Goal: Transaction & Acquisition: Purchase product/service

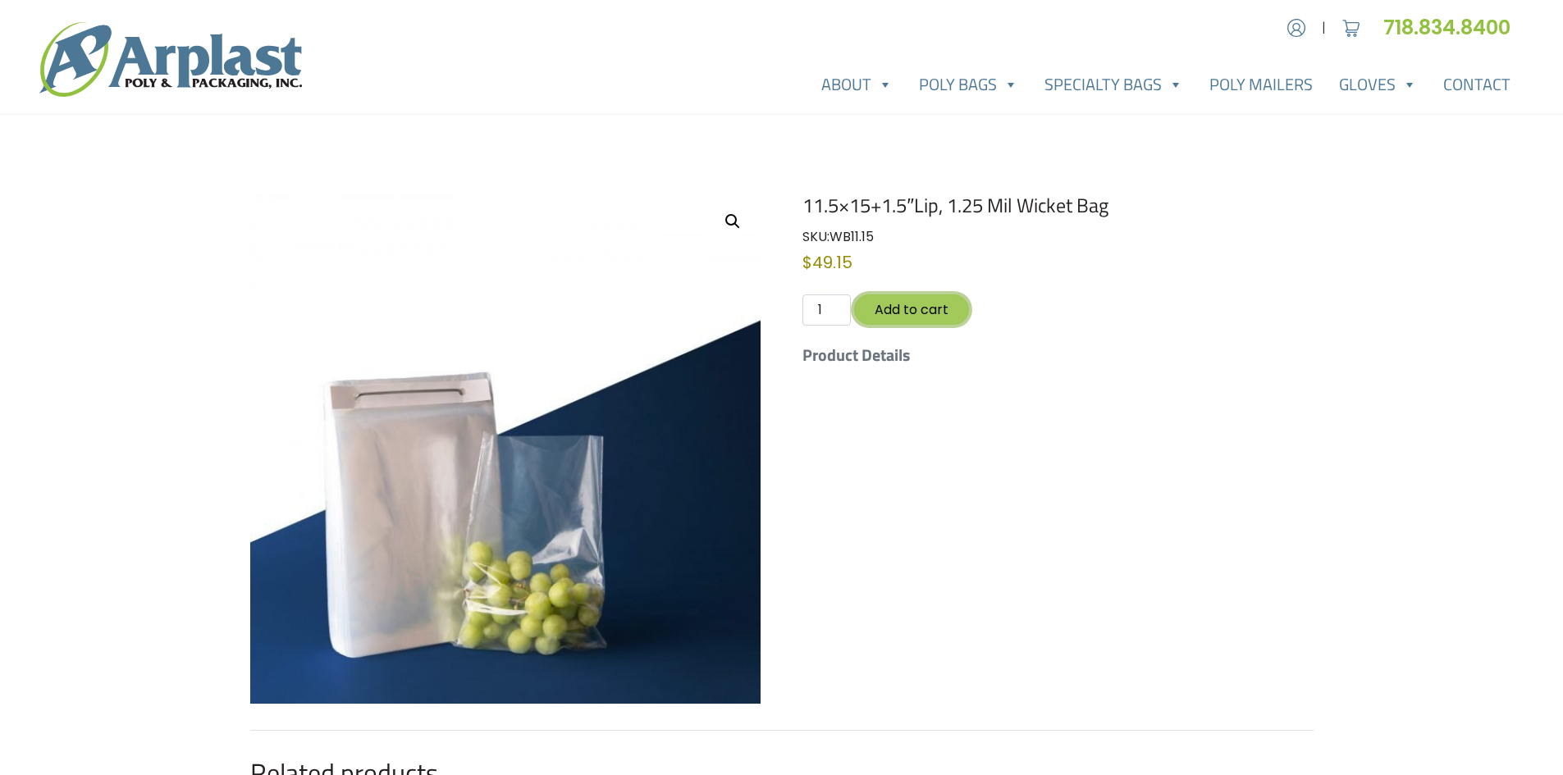
click at [920, 308] on button "Add to cart" at bounding box center [911, 310] width 115 height 30
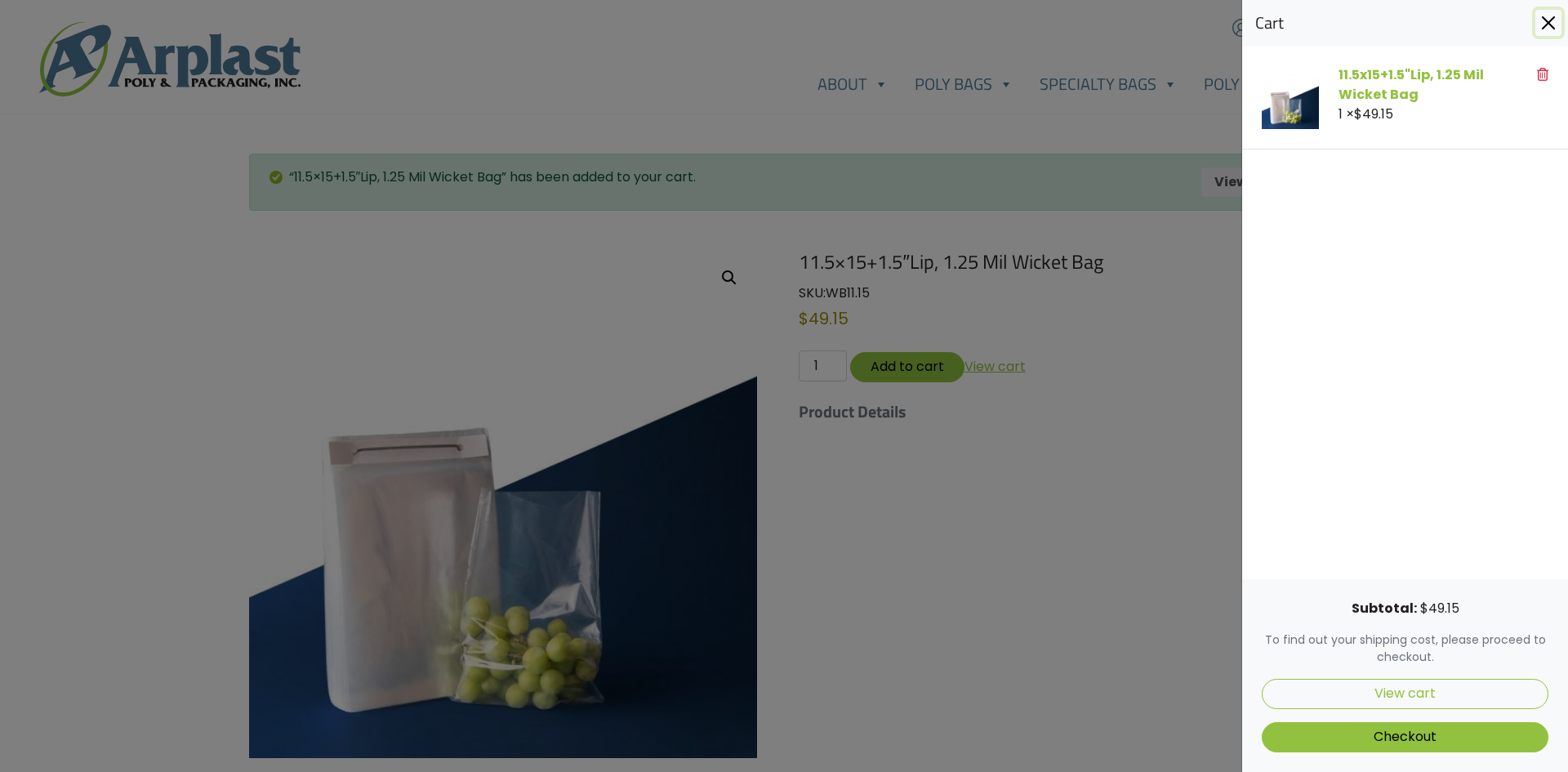
click at [1546, 16] on button "Close" at bounding box center [1548, 23] width 26 height 26
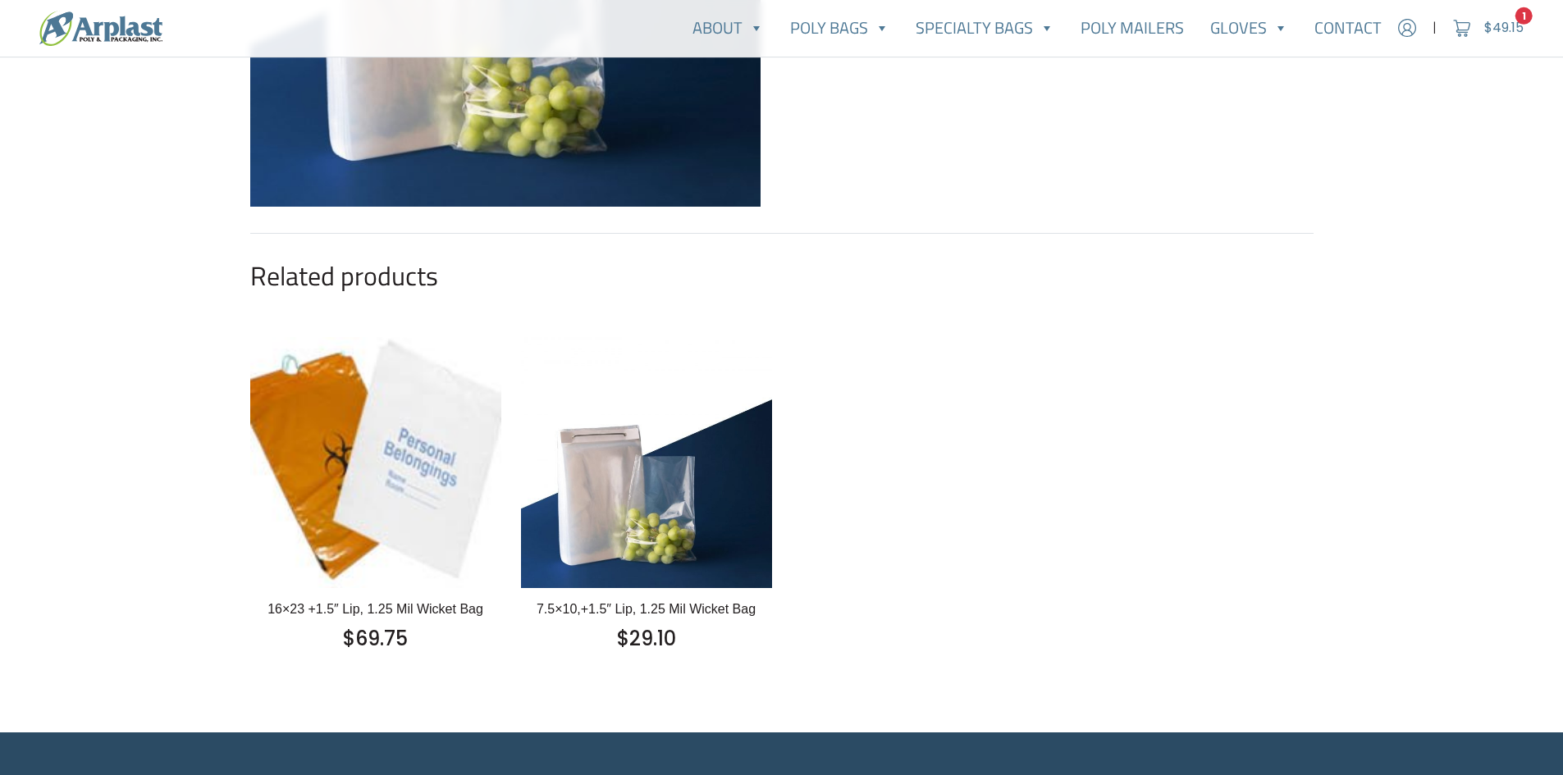
scroll to position [574, 0]
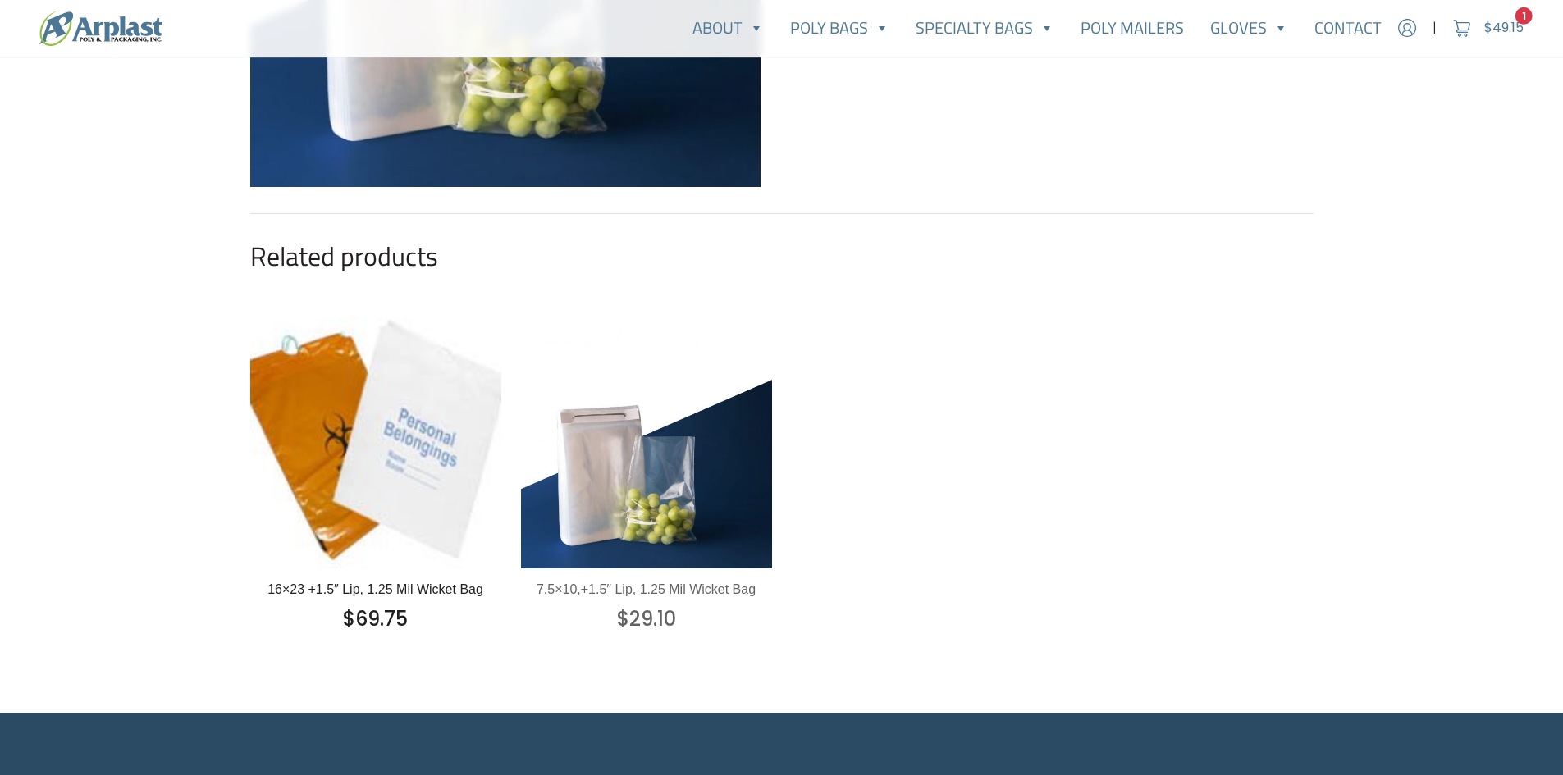
click at [623, 585] on h2 "7.5×10,+1.5″ Lip, 1.25 Mil Wicket Bag" at bounding box center [646, 590] width 225 height 16
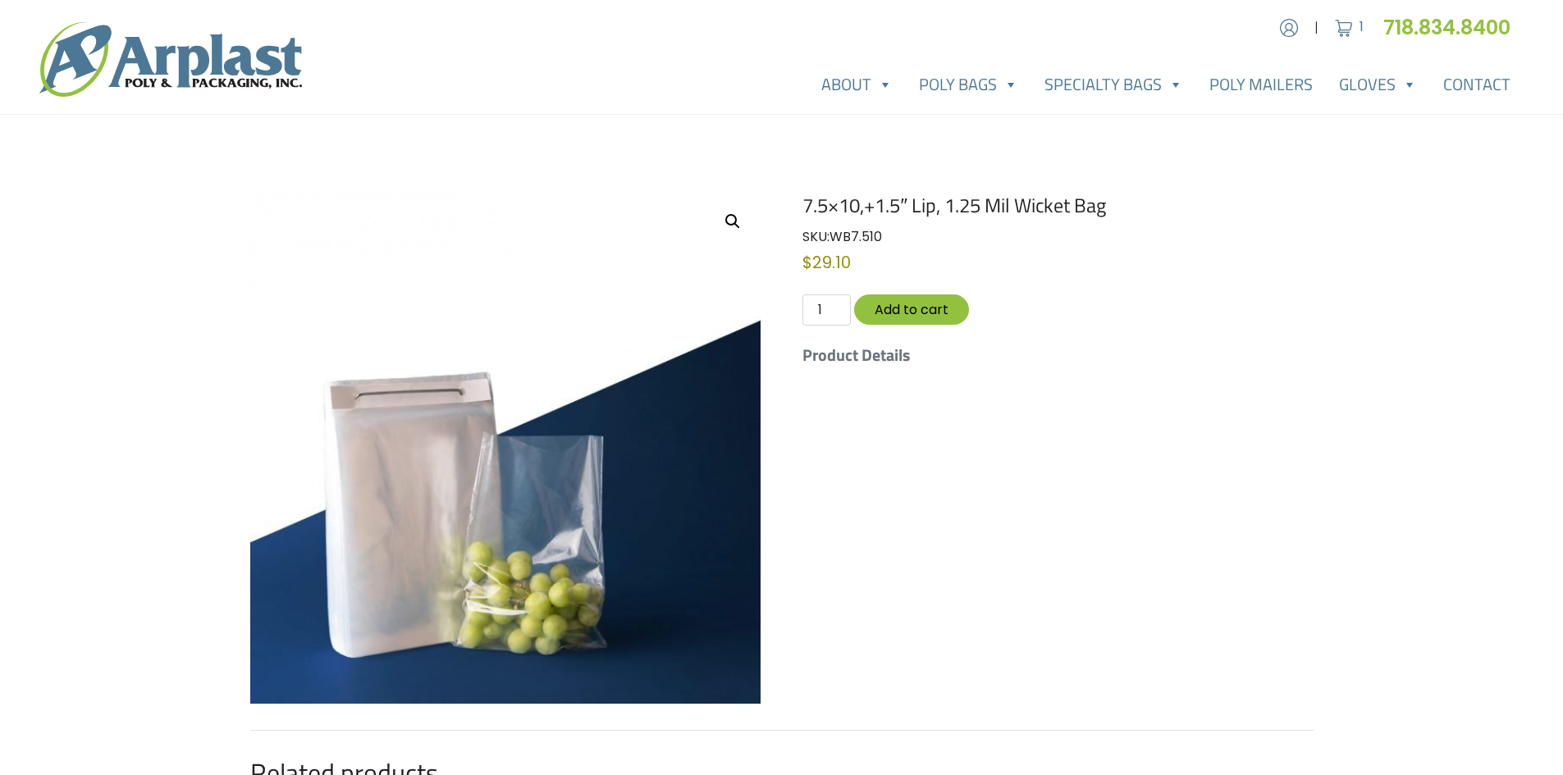
click at [856, 356] on h5 "Product Details" at bounding box center [1057, 355] width 510 height 20
click at [839, 352] on h5 "Product Details" at bounding box center [1057, 355] width 510 height 20
click at [893, 356] on h5 "Product Details" at bounding box center [1057, 355] width 510 height 20
click at [908, 305] on button "Add to cart" at bounding box center [911, 310] width 115 height 30
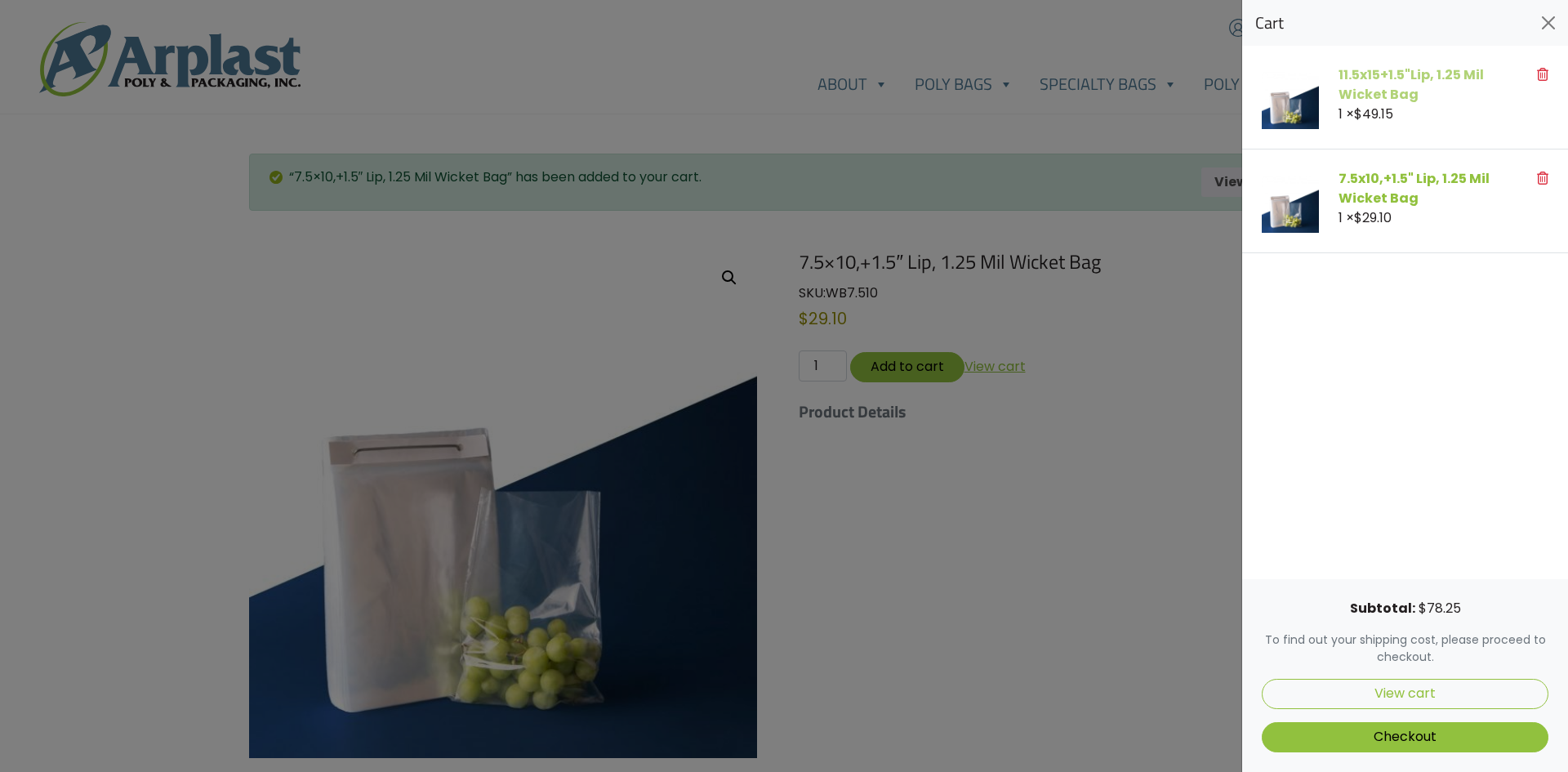
click at [1370, 80] on link "11.5x15+1.5"Lip, 1.25 Mil Wicket Bag" at bounding box center [1412, 85] width 145 height 39
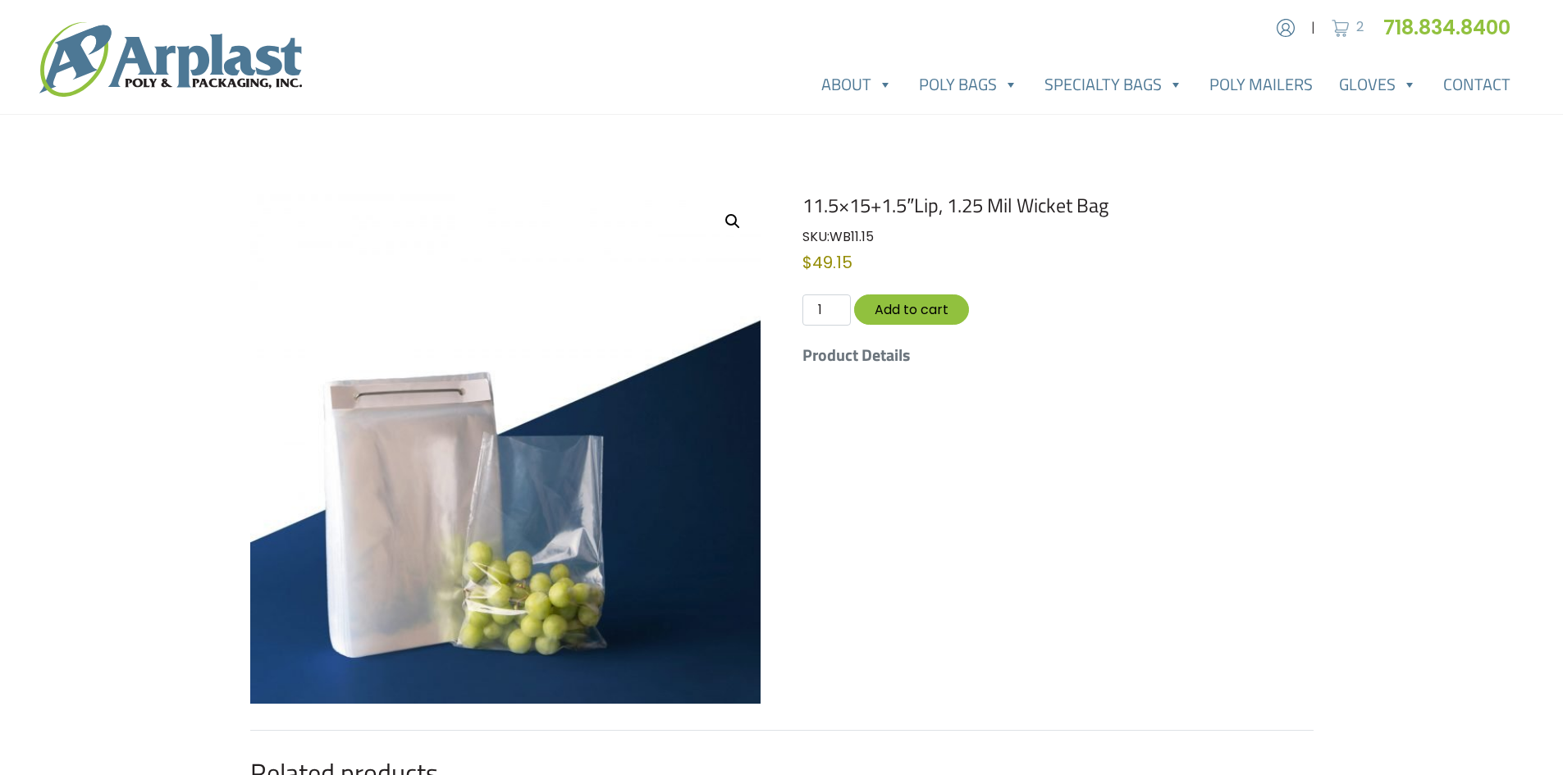
click at [1341, 25] on img at bounding box center [1340, 28] width 25 height 25
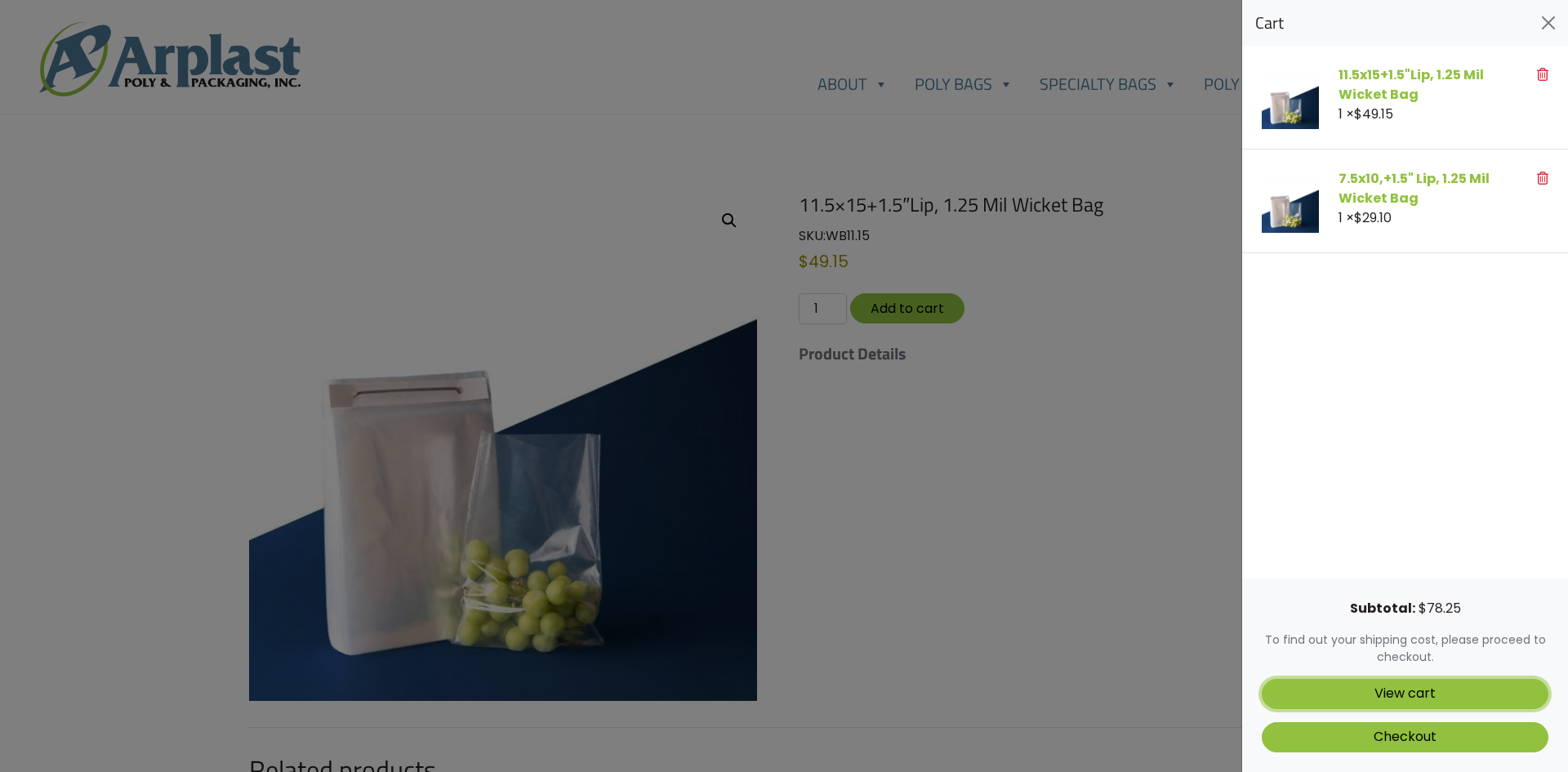
click at [1432, 693] on link "View cart" at bounding box center [1405, 694] width 287 height 30
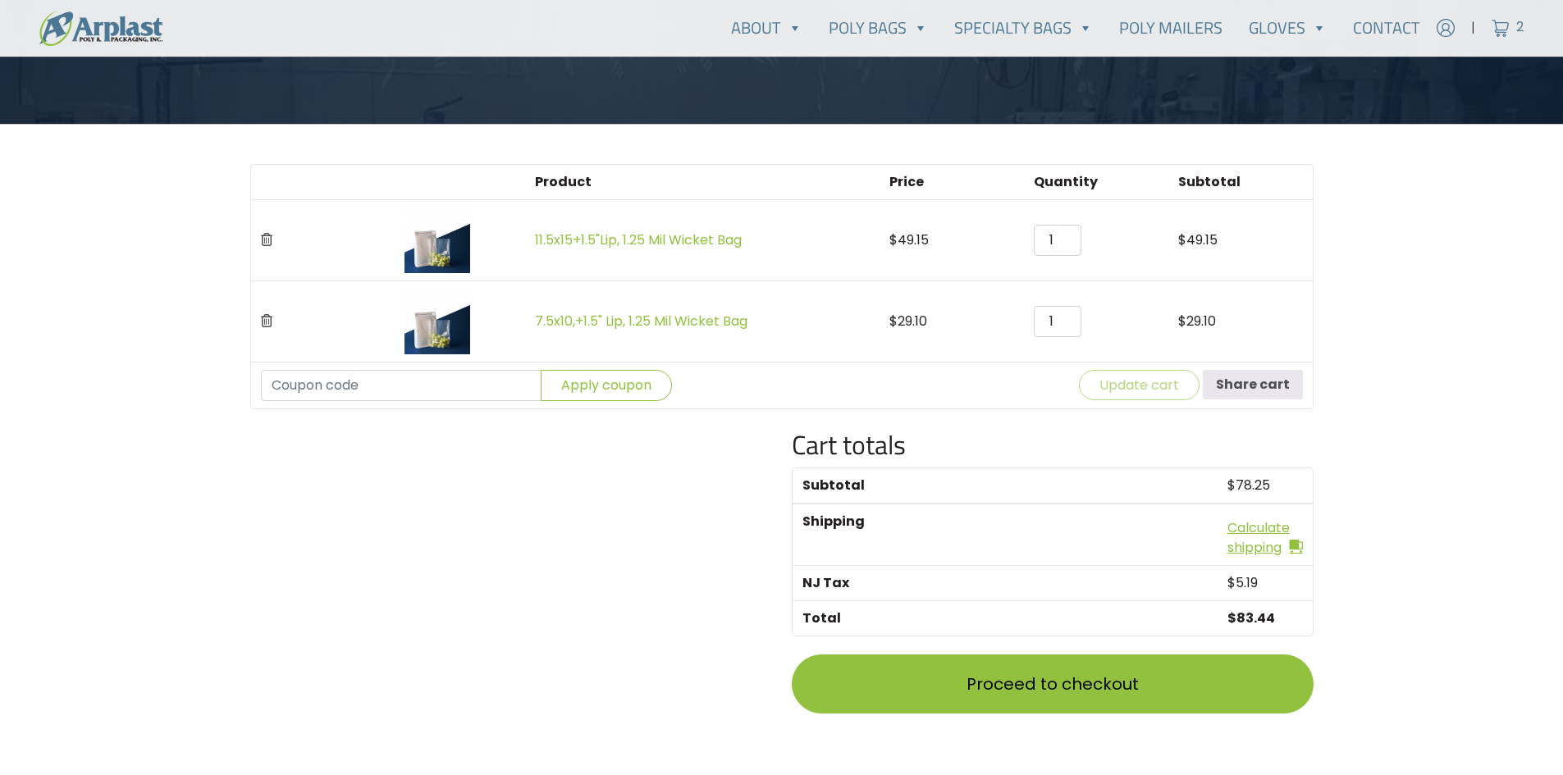
scroll to position [328, 0]
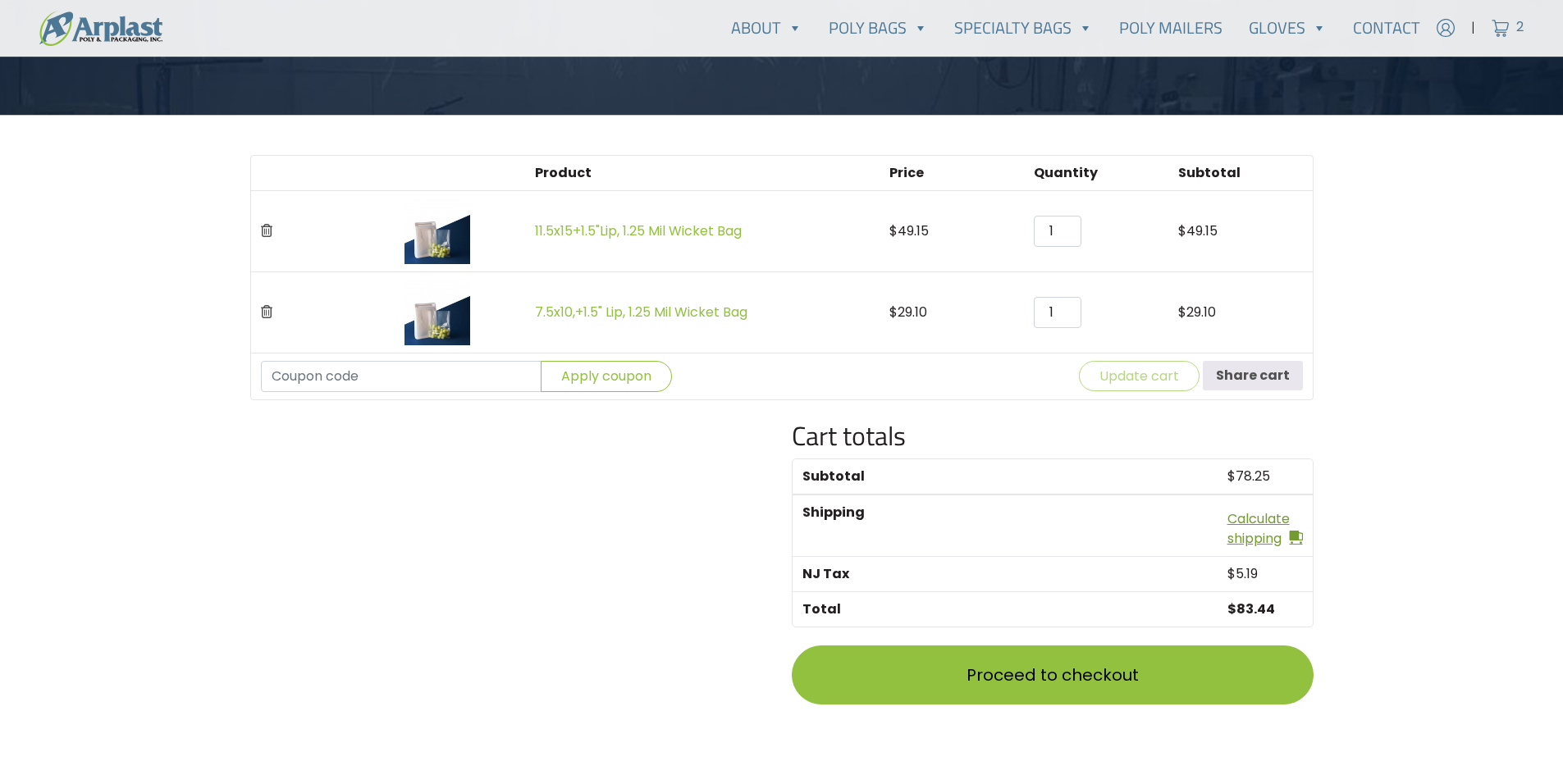
click at [1251, 523] on link "Calculate shipping" at bounding box center [1264, 528] width 75 height 39
select select "NJ"
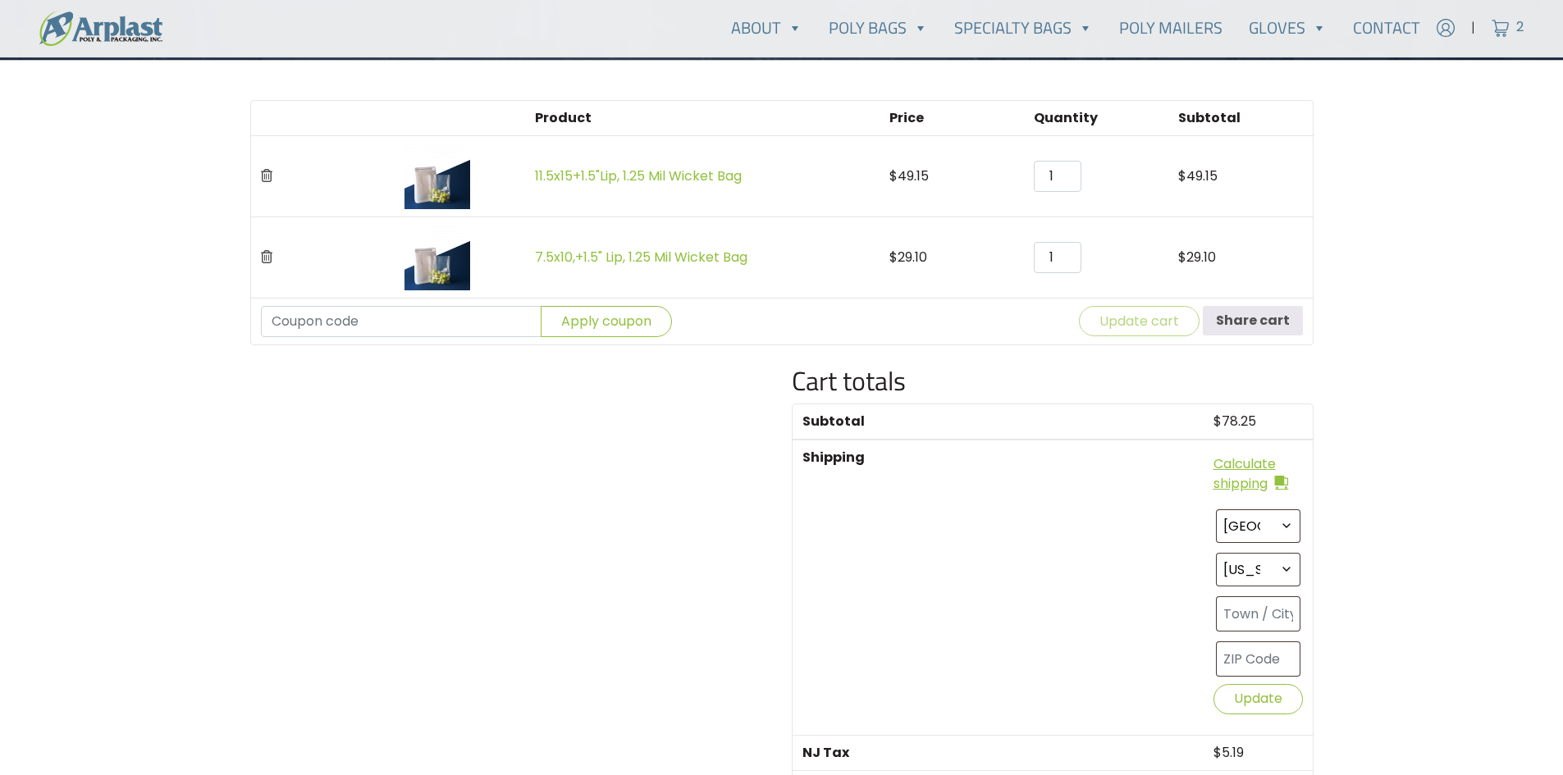
scroll to position [574, 0]
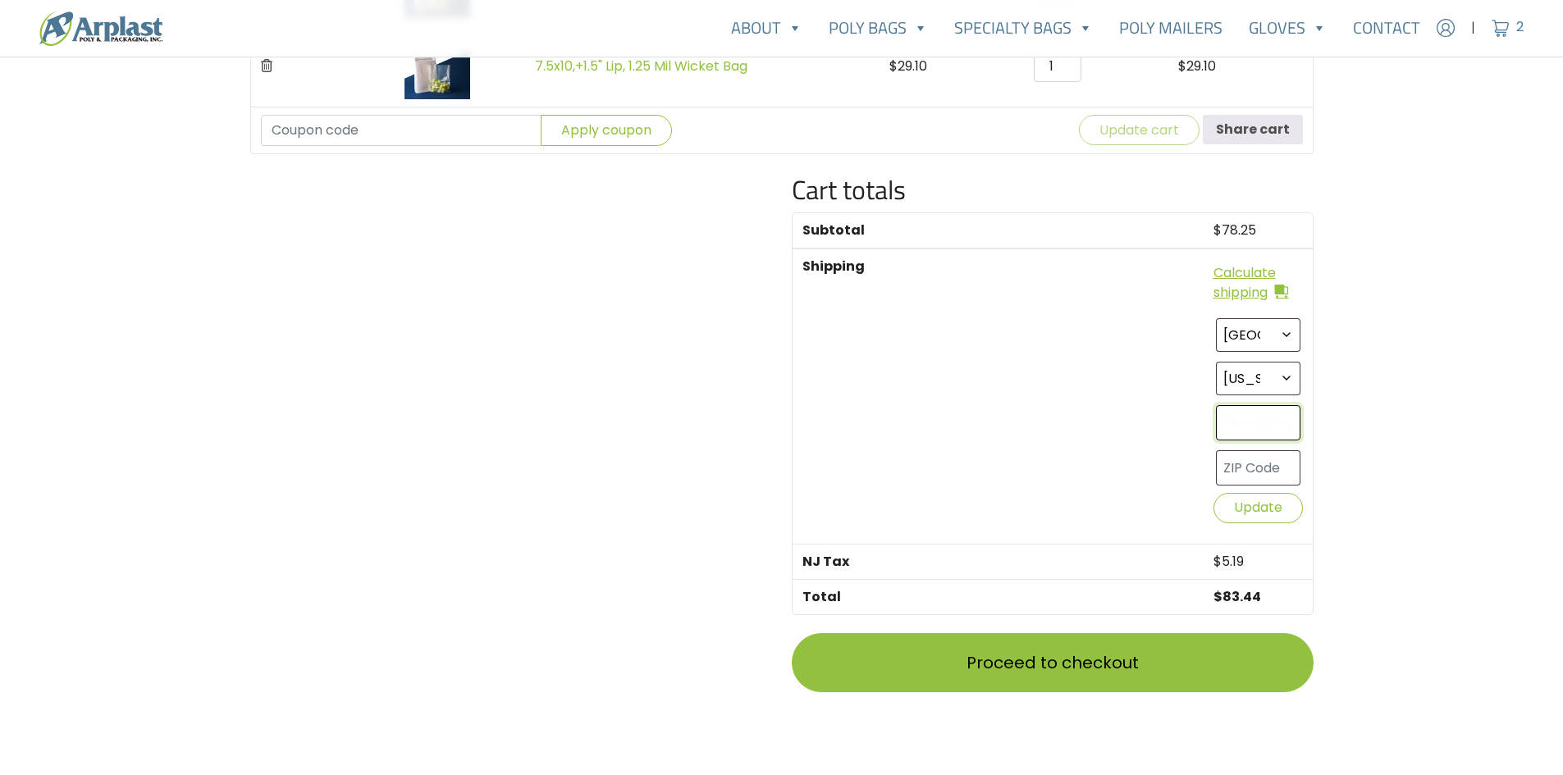
click at [1272, 425] on input "text" at bounding box center [1258, 422] width 84 height 35
type input "laredo tx"
click at [1274, 471] on input "text" at bounding box center [1258, 467] width 84 height 35
type input "78040"
click at [1254, 518] on button "Update" at bounding box center [1257, 508] width 89 height 30
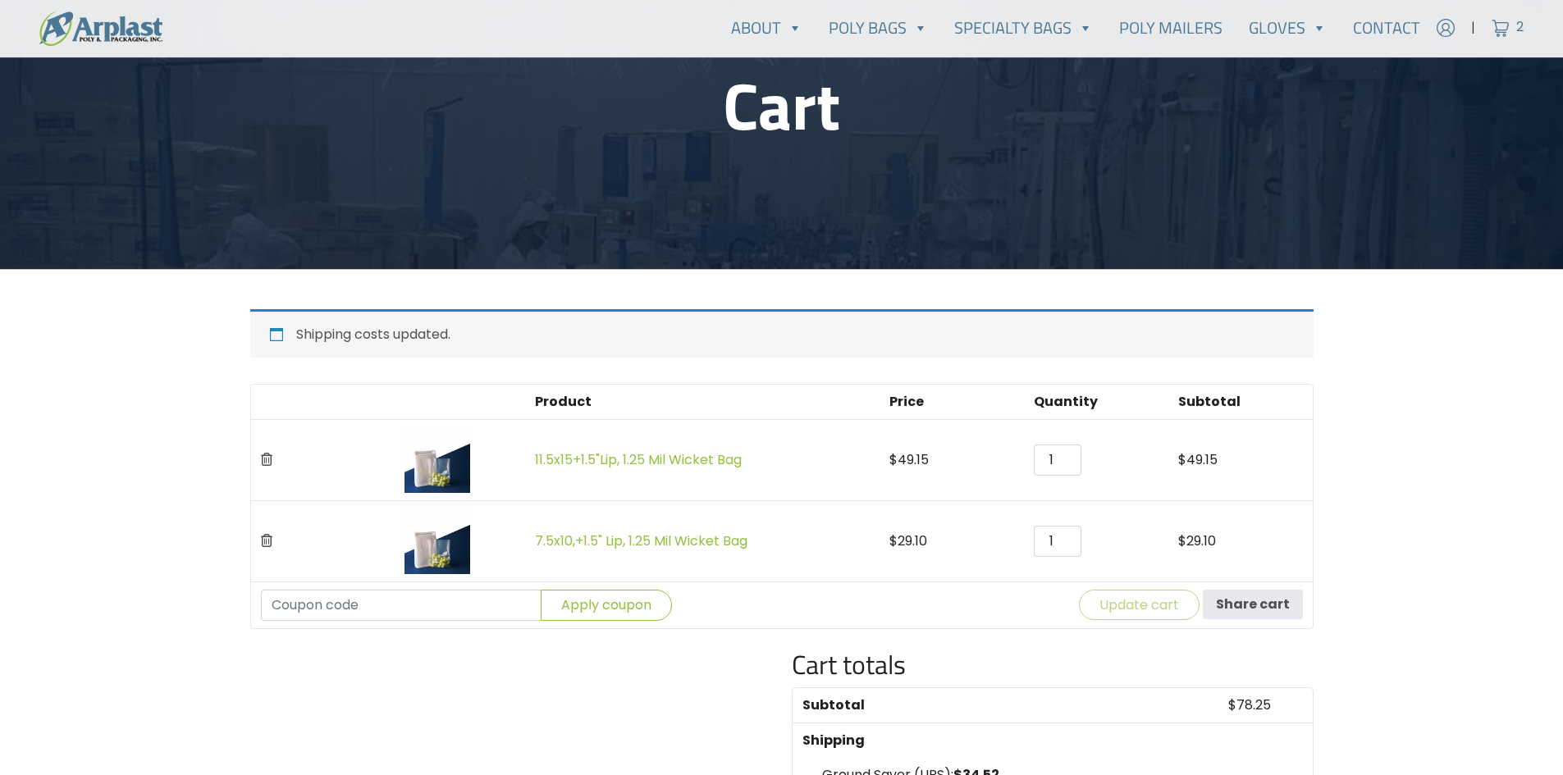
scroll to position [164, 0]
